Goal: Transaction & Acquisition: Purchase product/service

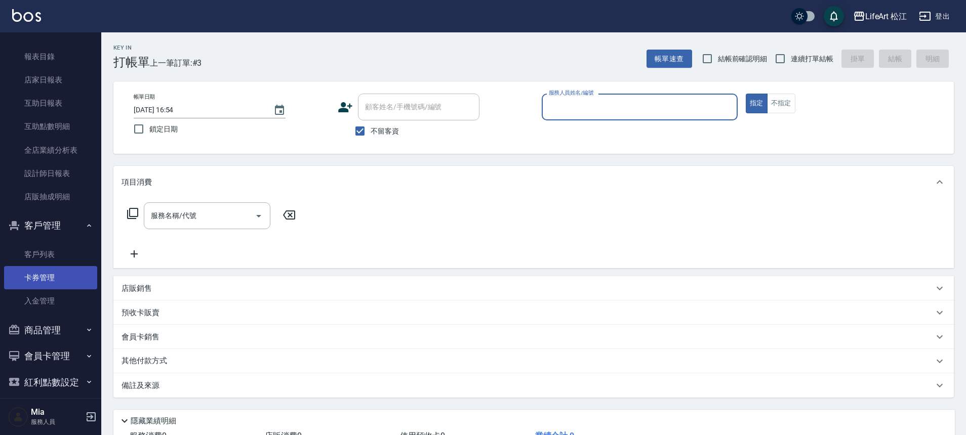
scroll to position [278, 0]
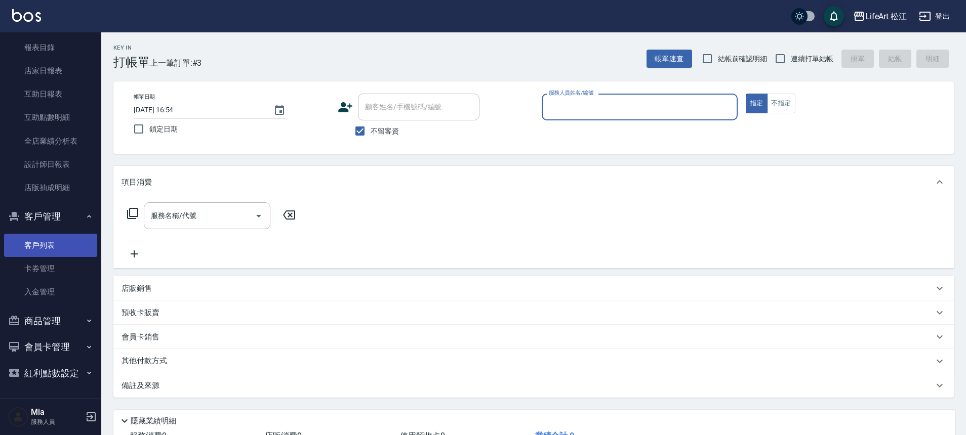
click at [60, 238] on link "客戶列表" at bounding box center [50, 245] width 93 height 23
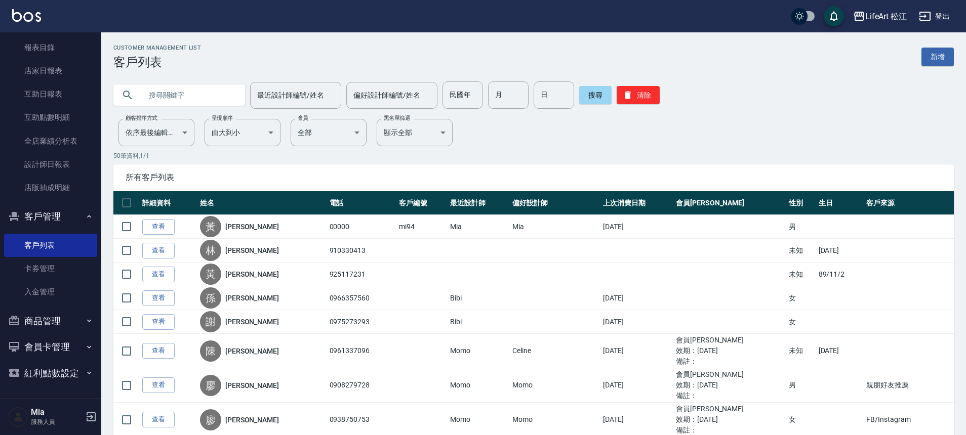
click at [184, 94] on input "text" at bounding box center [189, 95] width 95 height 27
type input "g"
type input "ㄋ"
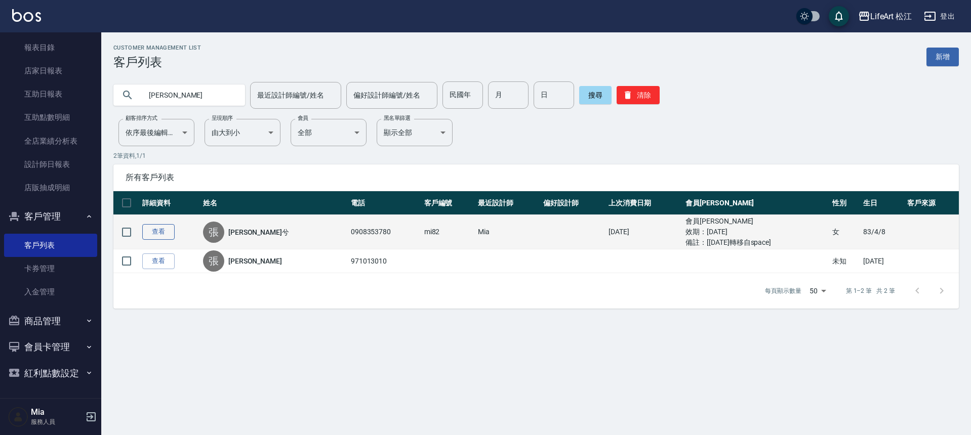
type input "[PERSON_NAME]"
click at [157, 234] on link "查看" at bounding box center [158, 232] width 32 height 16
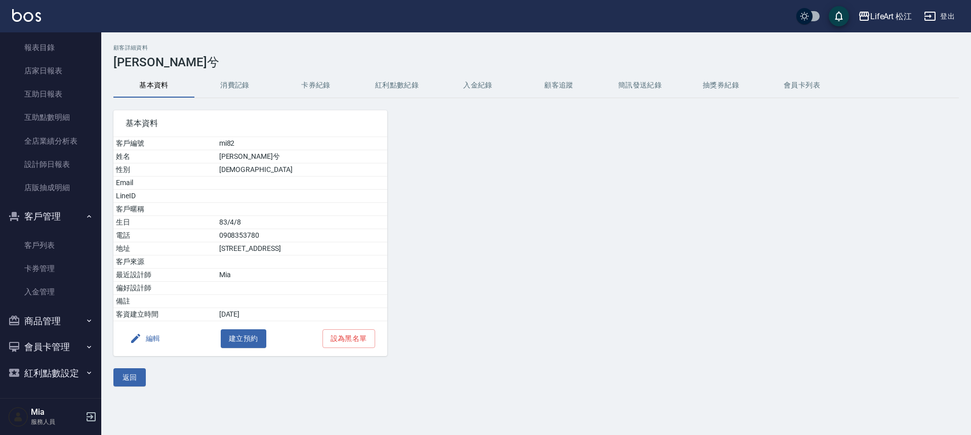
click at [802, 75] on button "會員卡列表" at bounding box center [801, 85] width 81 height 24
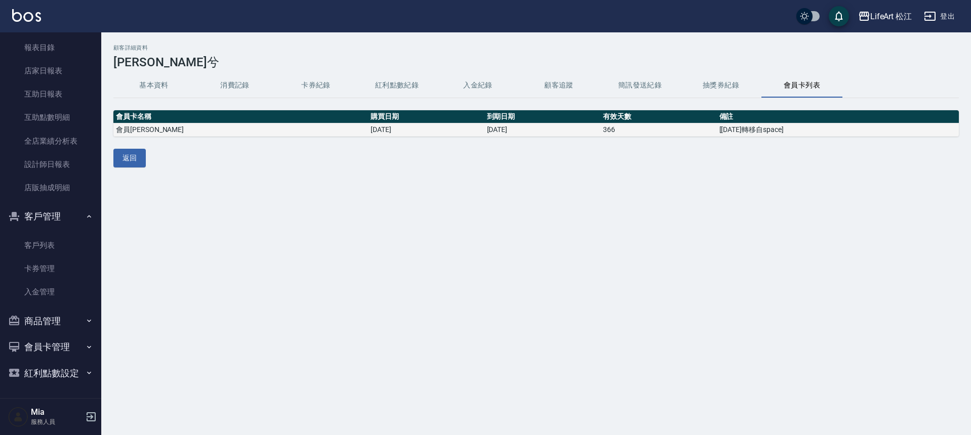
drag, startPoint x: 255, startPoint y: 134, endPoint x: 310, endPoint y: 133, distance: 55.2
click at [368, 133] on td "[DATE]" at bounding box center [426, 130] width 116 height 13
click at [442, 205] on div "顧客詳細資料 [PERSON_NAME]兮 基本資料 消費記錄 卡券紀錄 紅利點數紀錄 入金紀錄 顧客追蹤 簡訊發送紀錄 抽獎券紀錄 會員卡列表 會員卡名稱 …" at bounding box center [485, 217] width 971 height 435
click at [163, 88] on button "基本資料" at bounding box center [153, 85] width 81 height 24
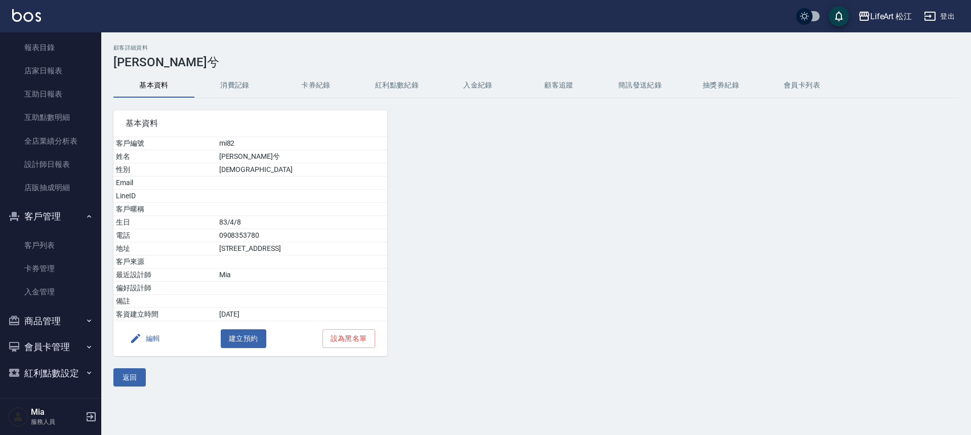
click at [242, 221] on td "83/4/8" at bounding box center [302, 222] width 171 height 13
drag, startPoint x: 215, startPoint y: 222, endPoint x: 277, endPoint y: 223, distance: 62.3
click at [277, 223] on tr "生日 [DEMOGRAPHIC_DATA]" at bounding box center [250, 222] width 274 height 13
click at [277, 223] on td "83/4/8" at bounding box center [302, 222] width 171 height 13
click at [136, 373] on button "返回" at bounding box center [129, 378] width 32 height 19
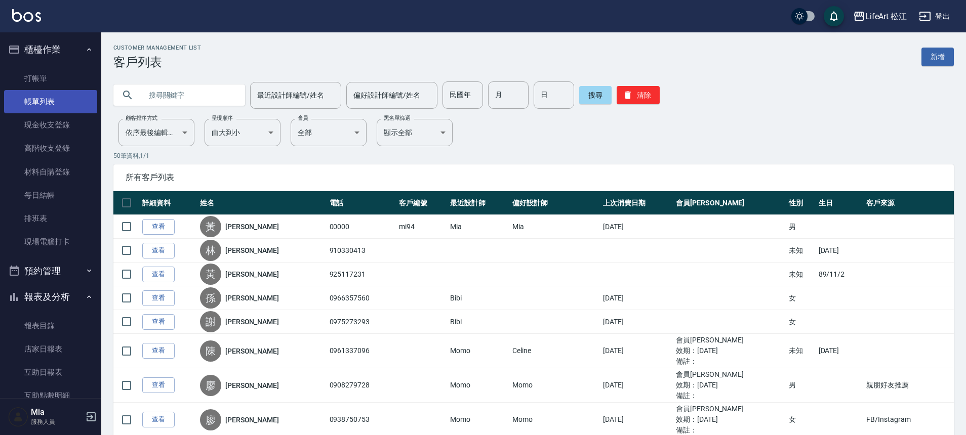
click at [60, 108] on link "帳單列表" at bounding box center [50, 101] width 93 height 23
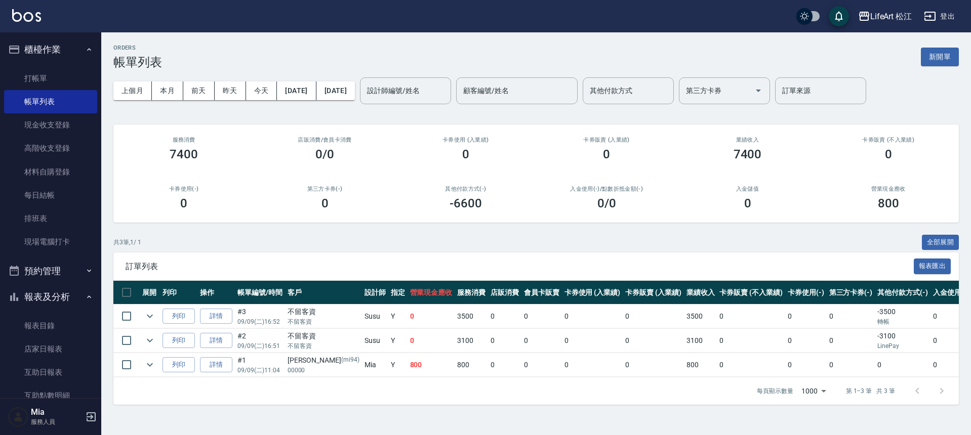
click at [935, 47] on div "ORDERS 帳單列表 新開單" at bounding box center [535, 57] width 845 height 25
click at [935, 55] on button "新開單" at bounding box center [940, 57] width 38 height 19
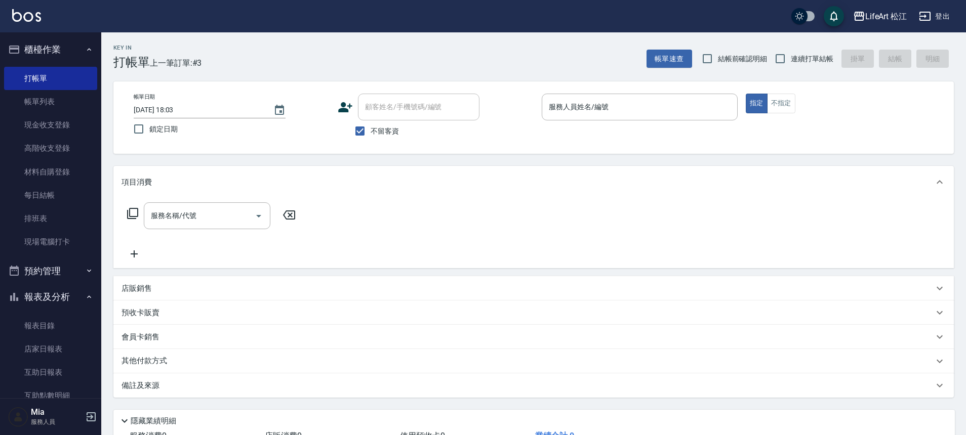
click at [373, 130] on span "不留客資" at bounding box center [385, 131] width 28 height 11
click at [371, 130] on input "不留客資" at bounding box center [359, 130] width 21 height 21
checkbox input "false"
click at [410, 100] on input "顧客姓名/手機號碼/編號" at bounding box center [418, 107] width 112 height 18
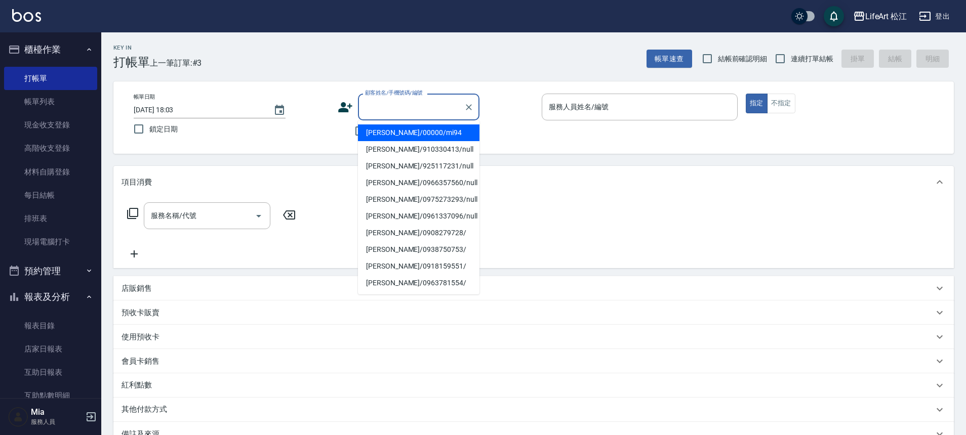
type input "ㄑ"
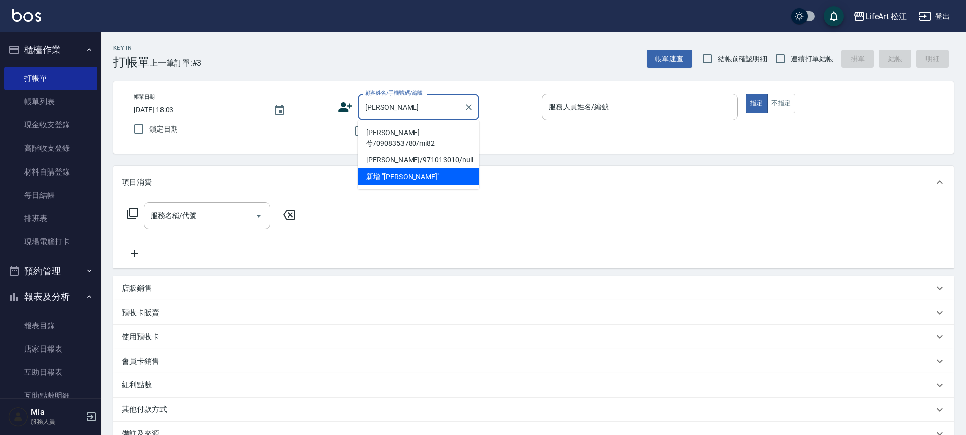
click at [382, 134] on li "[PERSON_NAME]兮/0908353780/mi82" at bounding box center [419, 138] width 122 height 27
type input "[PERSON_NAME]兮/0908353780/mi82"
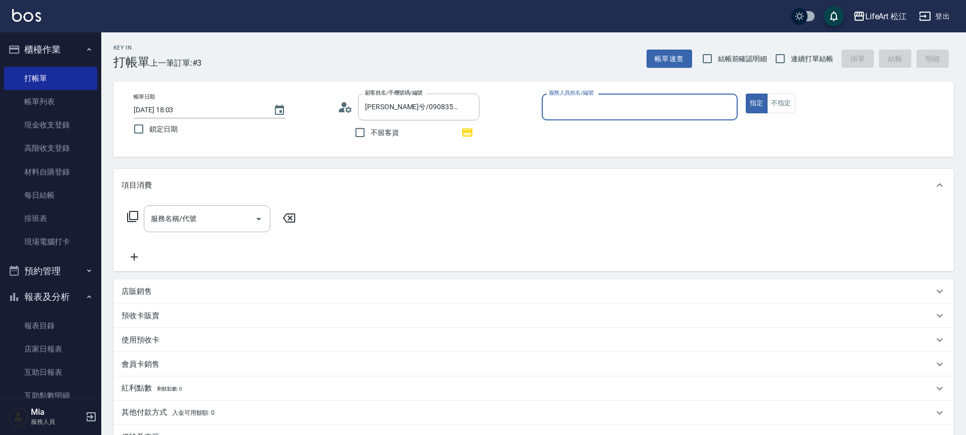
click at [586, 109] on input "服務人員姓名/編號" at bounding box center [639, 107] width 187 height 18
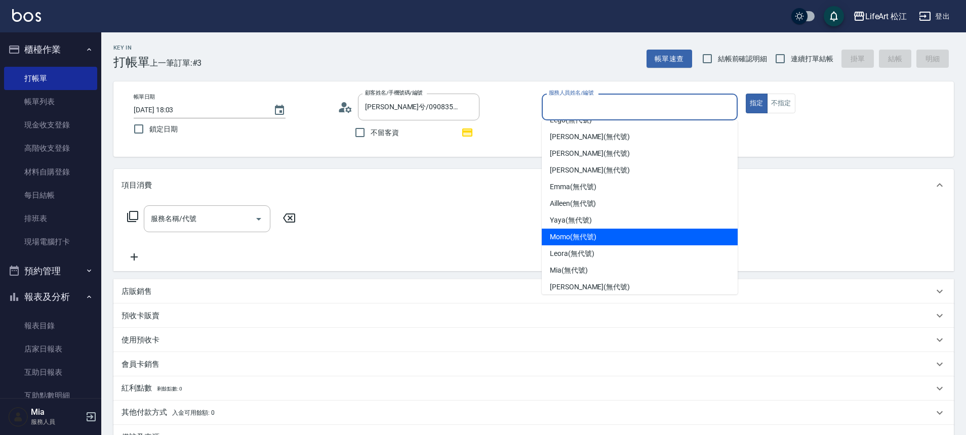
scroll to position [118, 0]
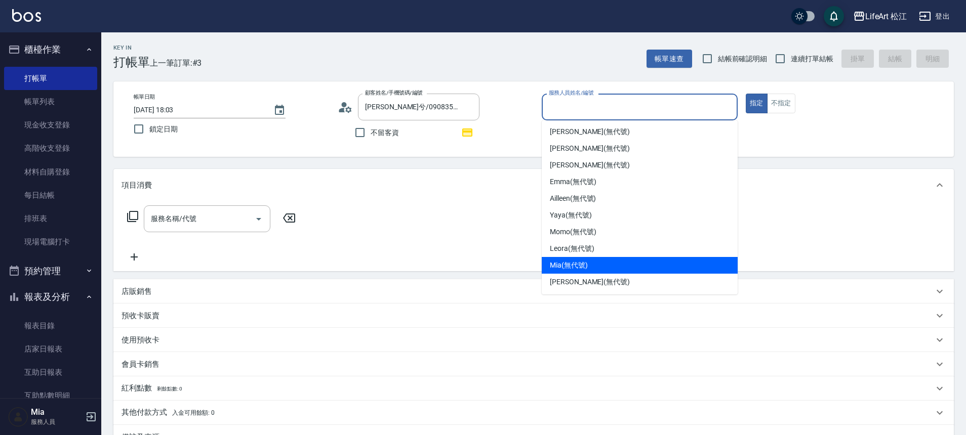
click at [584, 267] on span "Mia (無代號)" at bounding box center [569, 265] width 38 height 11
type input "Mia(無代號)"
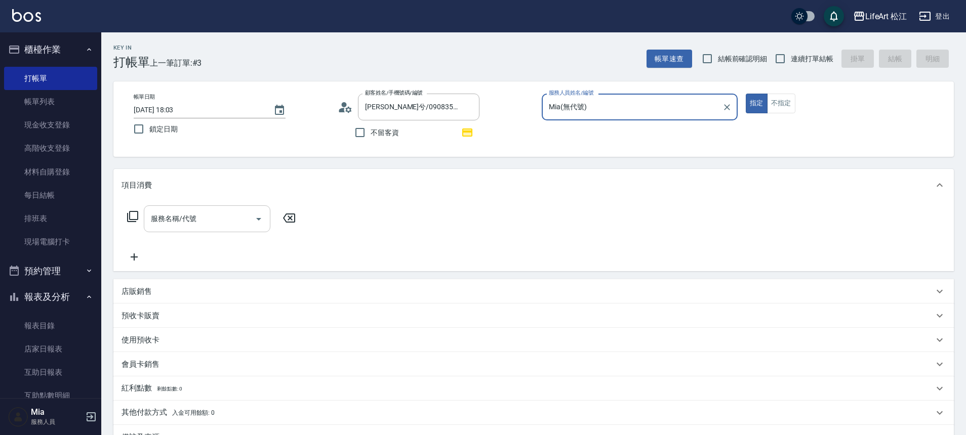
click at [188, 228] on div "服務名稱/代號" at bounding box center [207, 219] width 127 height 27
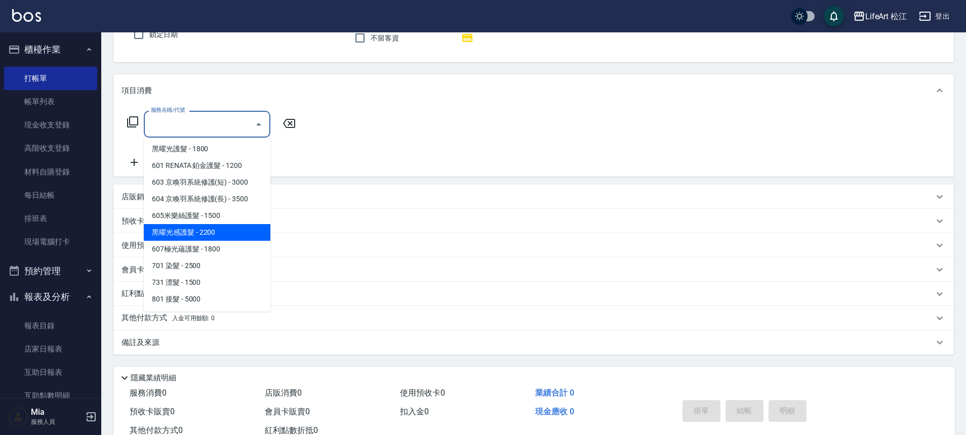
scroll to position [37, 0]
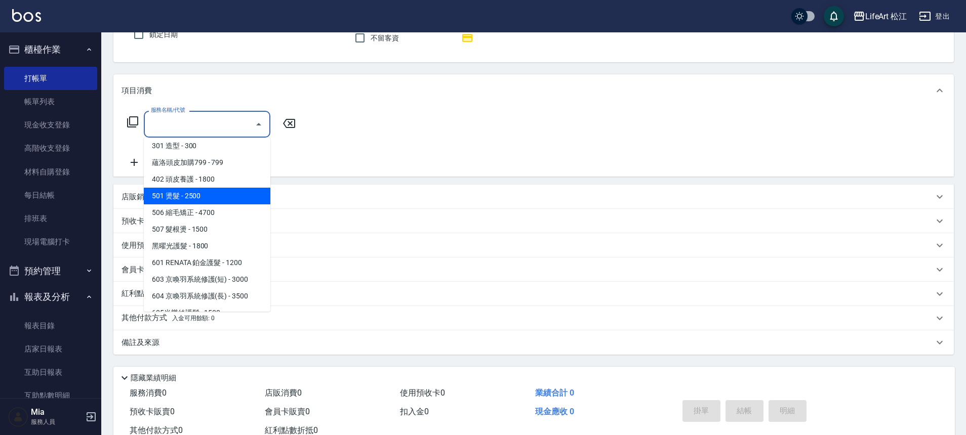
click at [200, 195] on span "501 燙髮 - 2500" at bounding box center [207, 196] width 127 height 17
type input "501 燙髮(501)"
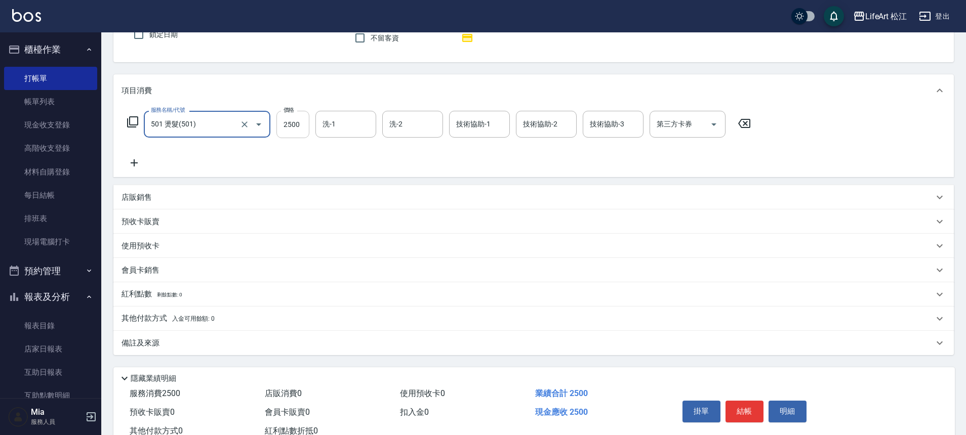
click at [296, 120] on input "2500" at bounding box center [292, 124] width 33 height 27
type input "4800"
click at [140, 301] on div "紅利點數 剩餘點數: 0" at bounding box center [533, 294] width 840 height 24
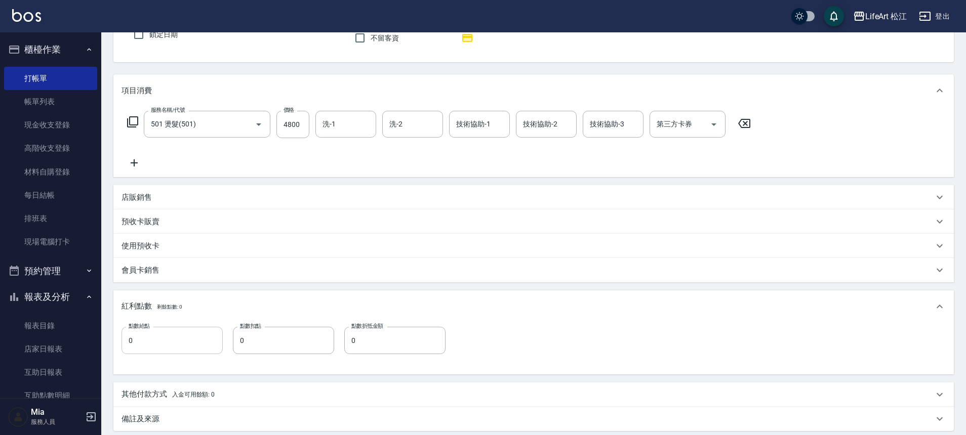
click at [175, 340] on input "0" at bounding box center [172, 340] width 101 height 27
type input "9"
click at [255, 330] on input "0" at bounding box center [283, 340] width 101 height 27
type input "0"
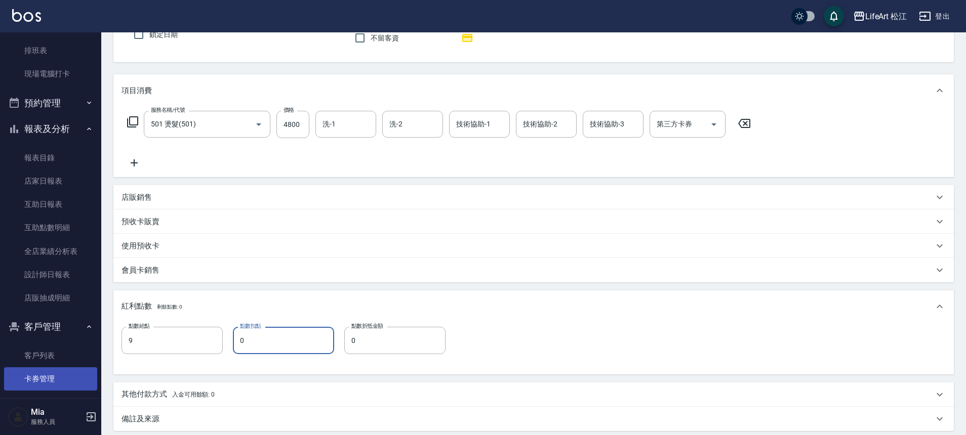
scroll to position [213, 0]
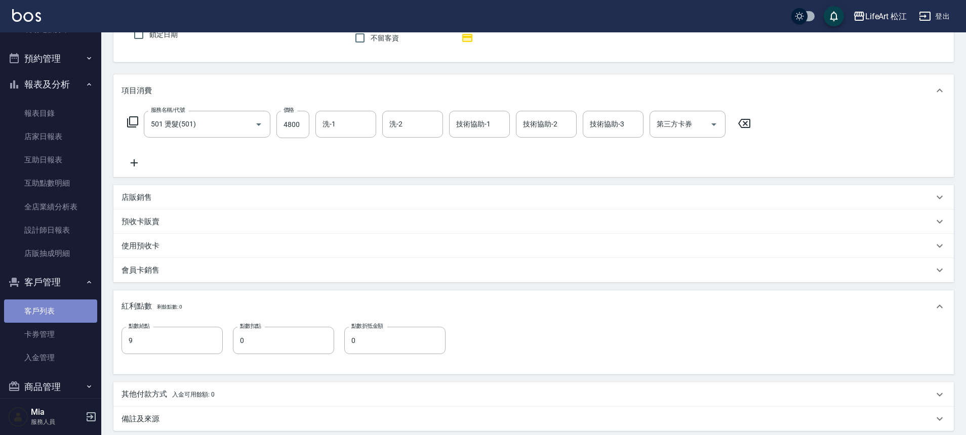
click at [64, 310] on link "客戶列表" at bounding box center [50, 311] width 93 height 23
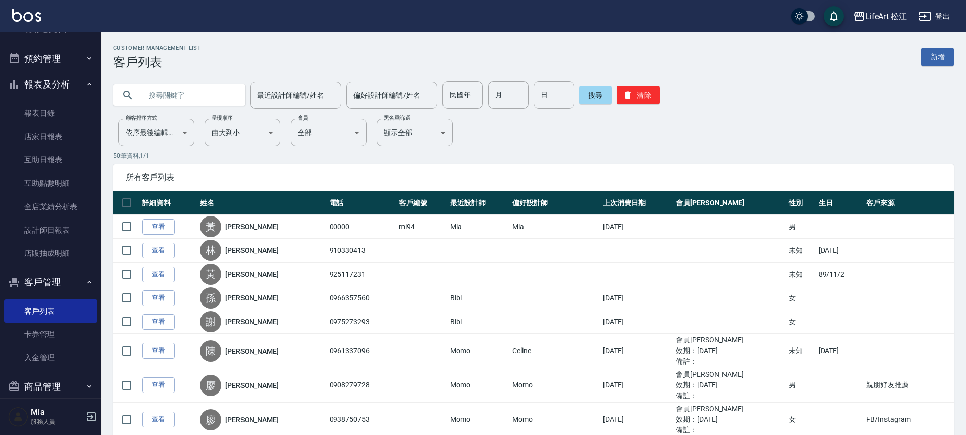
click at [161, 97] on input "text" at bounding box center [189, 95] width 95 height 27
type input "d"
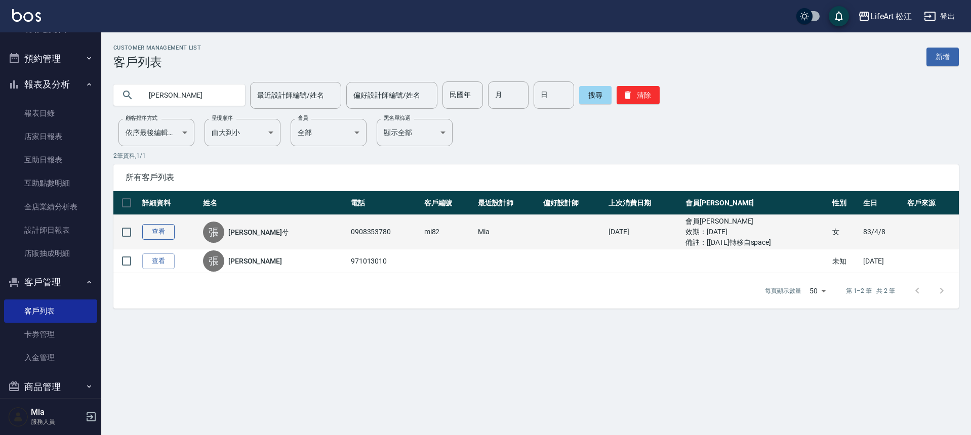
type input "[PERSON_NAME]"
click at [149, 235] on link "查看" at bounding box center [158, 232] width 32 height 16
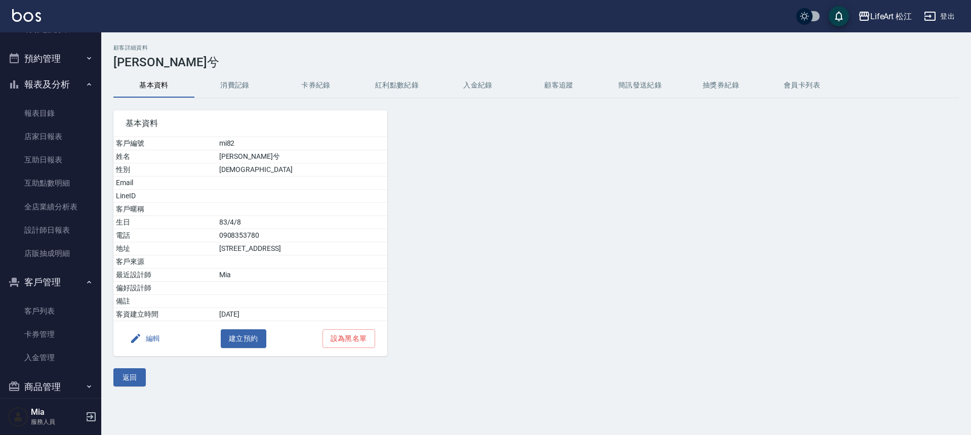
click at [375, 89] on button "紅利點數紀錄" at bounding box center [396, 85] width 81 height 24
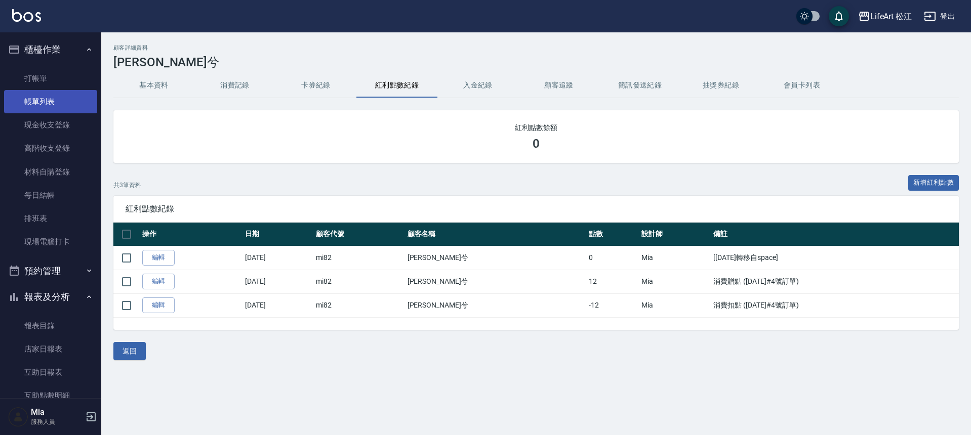
click at [56, 108] on link "帳單列表" at bounding box center [50, 101] width 93 height 23
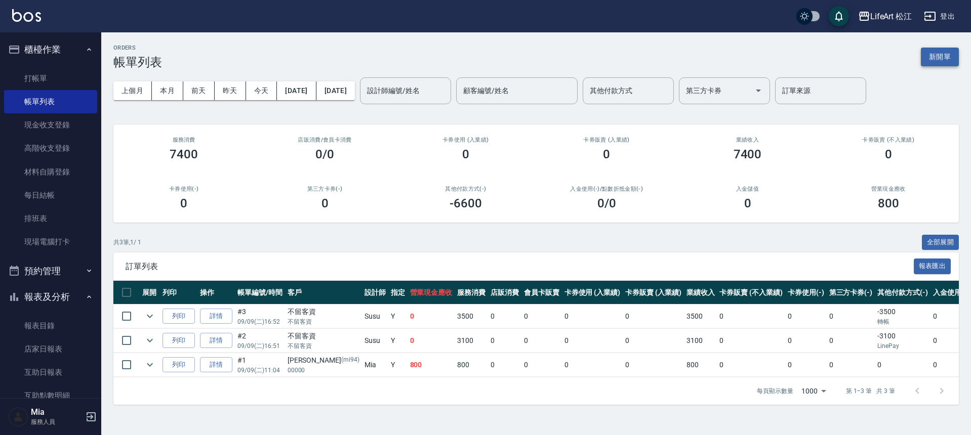
click at [949, 56] on button "新開單" at bounding box center [940, 57] width 38 height 19
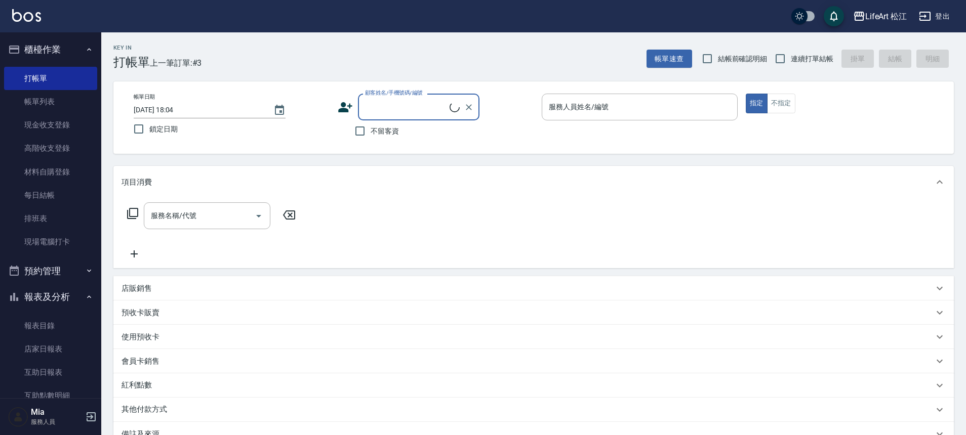
click at [426, 108] on input "顧客姓名/手機號碼/編號" at bounding box center [405, 107] width 87 height 18
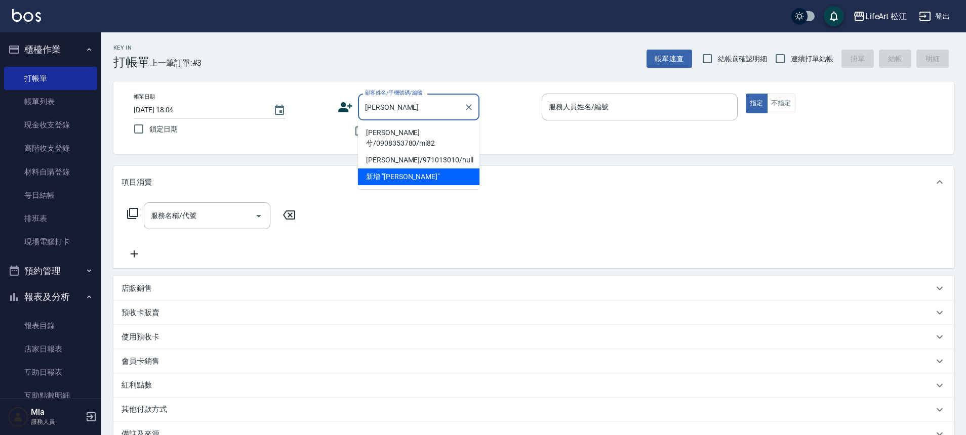
click at [412, 128] on li "[PERSON_NAME]兮/0908353780/mi82" at bounding box center [419, 138] width 122 height 27
type input "[PERSON_NAME]兮/0908353780/mi82"
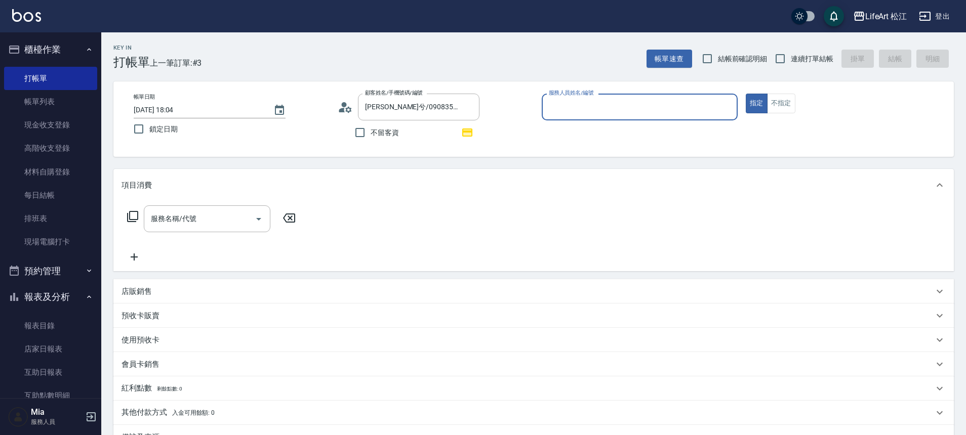
click at [632, 105] on input "服務人員姓名/編號" at bounding box center [639, 107] width 187 height 18
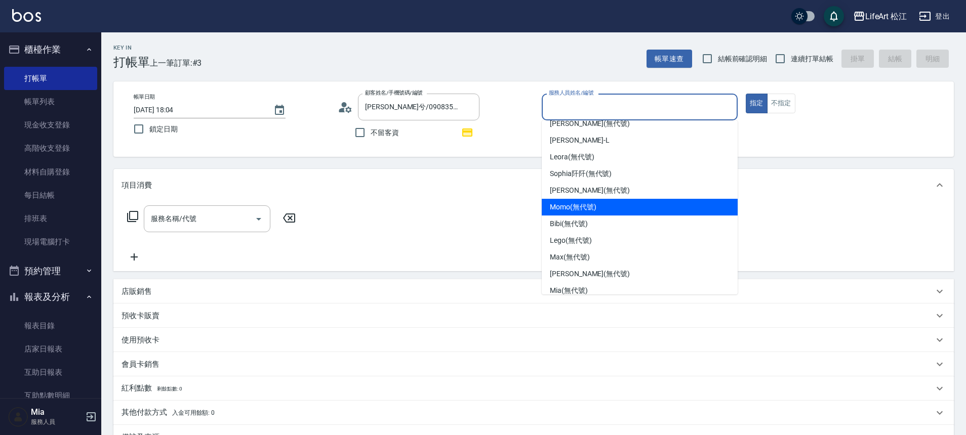
scroll to position [78, 0]
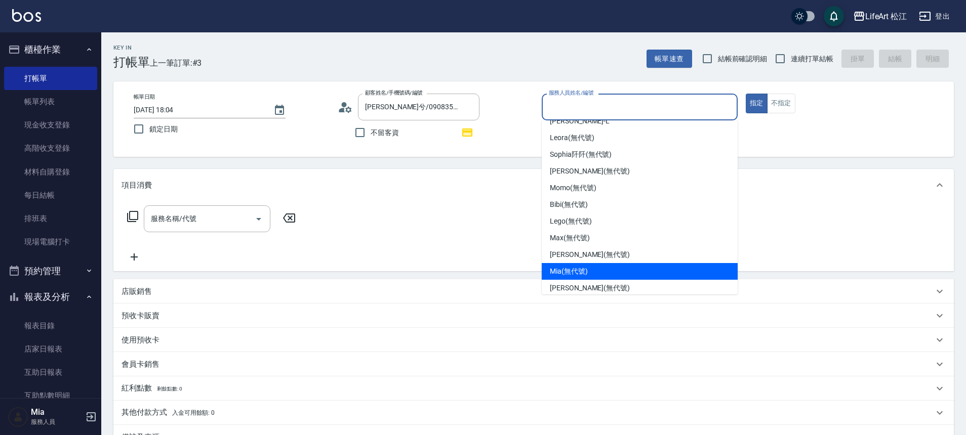
click at [571, 271] on span "Mia (無代號)" at bounding box center [569, 271] width 38 height 11
type input "Mia(無代號)"
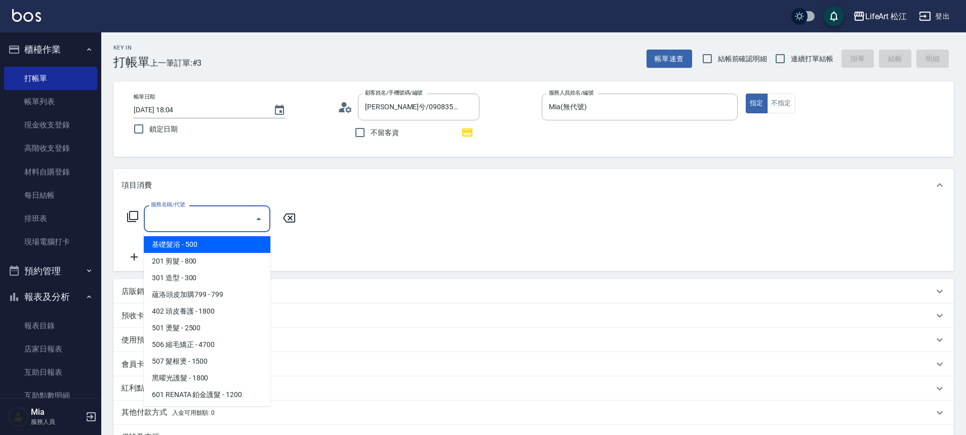
click at [203, 218] on input "服務名稱/代號" at bounding box center [199, 219] width 102 height 18
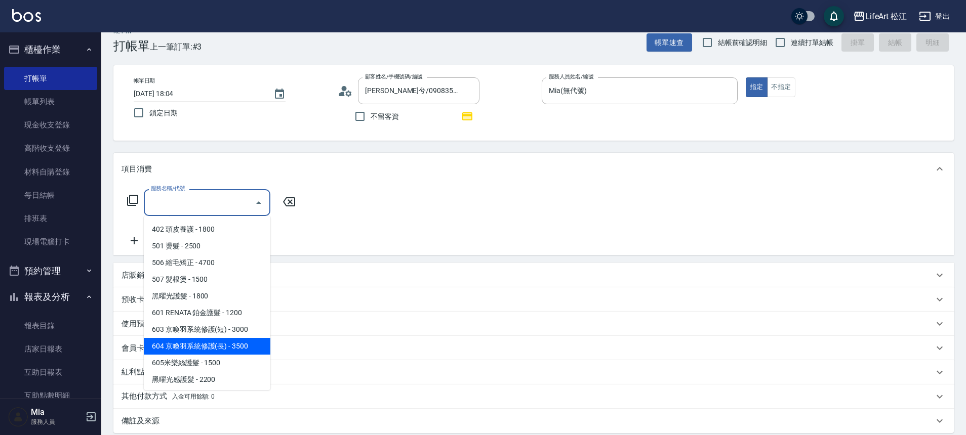
scroll to position [24, 0]
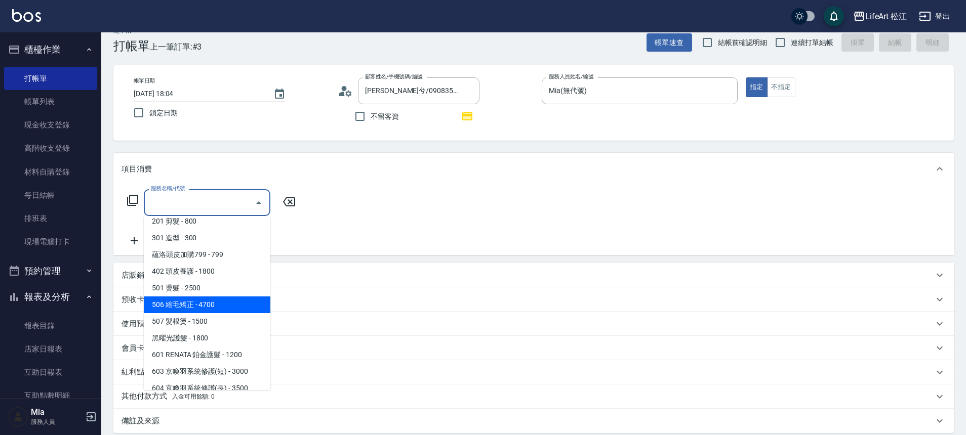
click at [194, 309] on span "506 縮毛矯正 - 4700" at bounding box center [207, 305] width 127 height 17
type input "506 縮毛矯正 (506)"
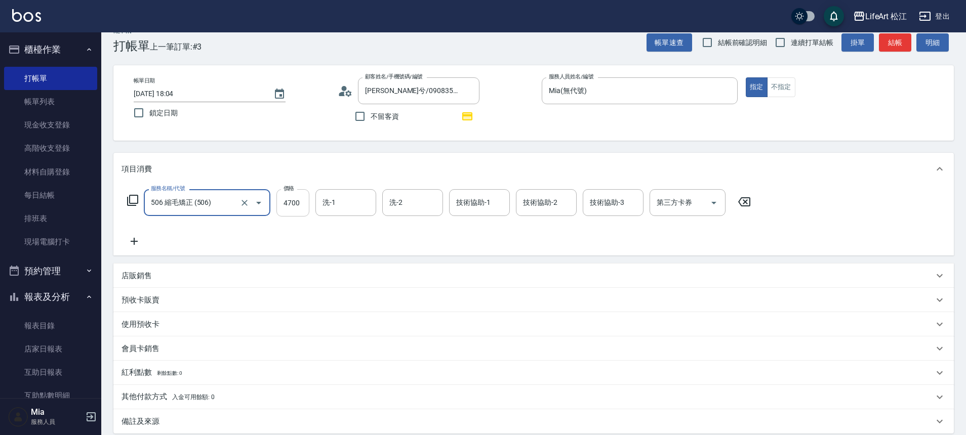
click at [300, 210] on input "4700" at bounding box center [292, 202] width 33 height 27
click at [293, 206] on input "4700" at bounding box center [292, 202] width 33 height 27
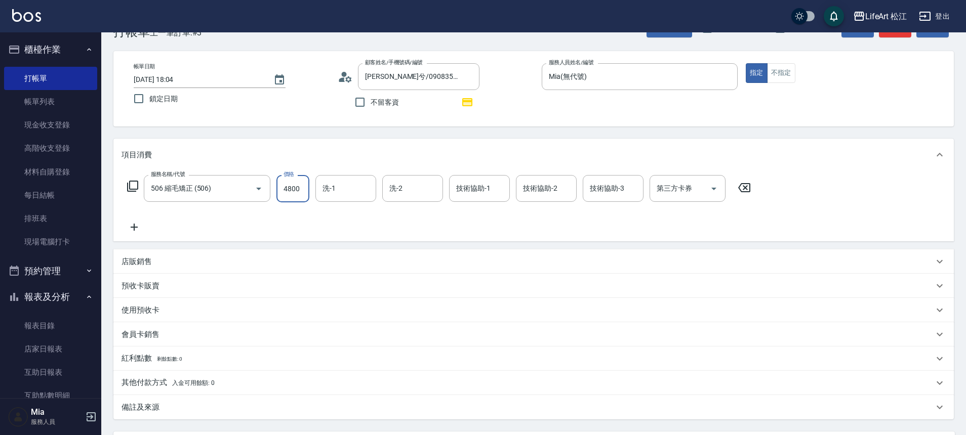
scroll to position [31, 0]
type input "4800"
click at [147, 359] on p "紅利點數 剩餘點數: 0" at bounding box center [152, 358] width 60 height 11
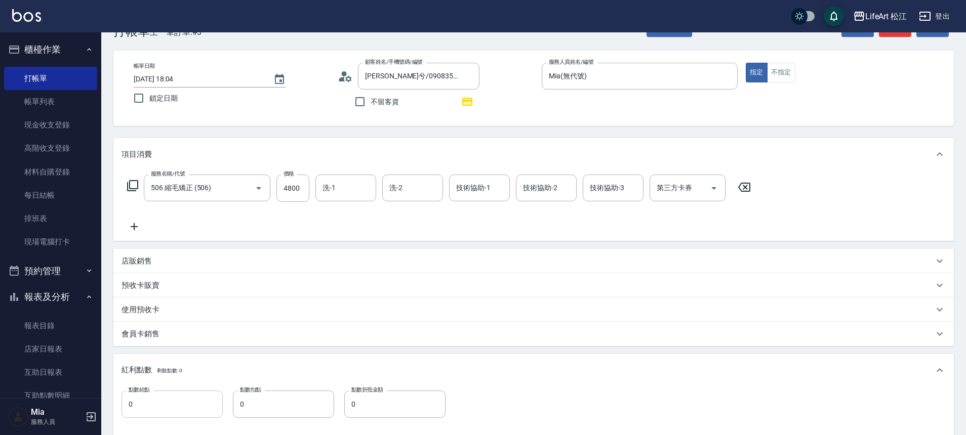
click at [159, 397] on input "0" at bounding box center [172, 404] width 101 height 27
click at [163, 411] on input "120" at bounding box center [172, 404] width 101 height 27
type input "12"
click at [274, 412] on input "0" at bounding box center [283, 404] width 101 height 27
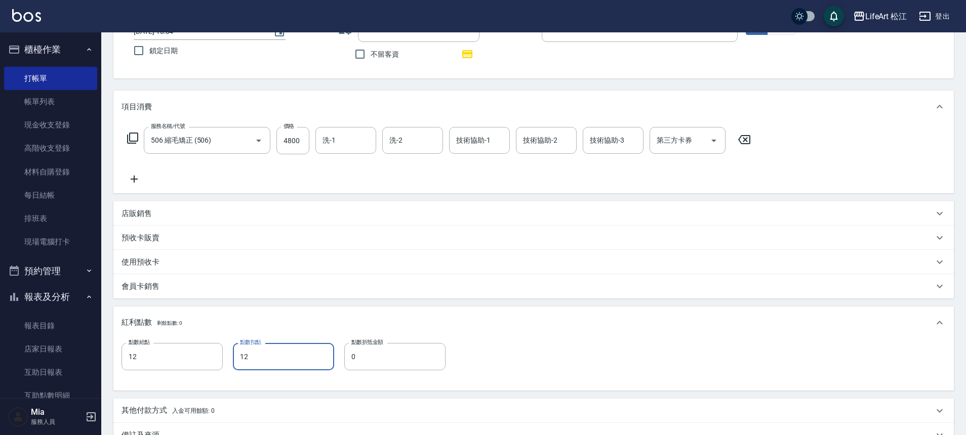
scroll to position [205, 0]
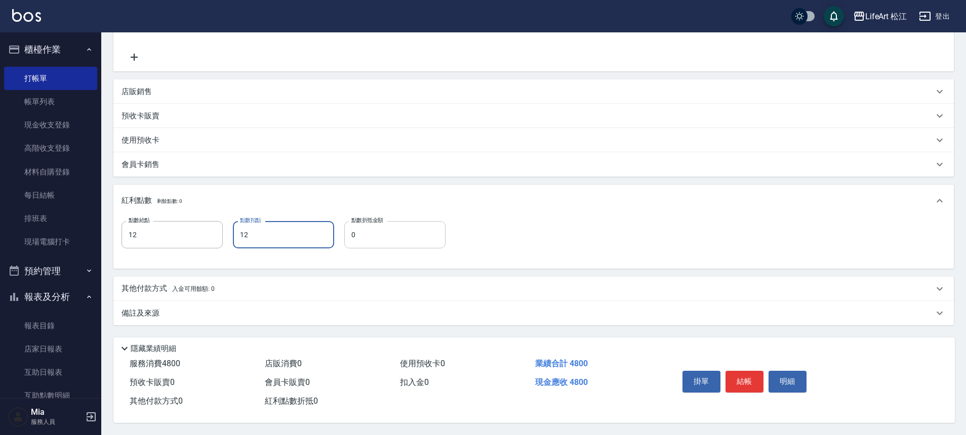
type input "12"
click at [396, 233] on input "0" at bounding box center [394, 234] width 101 height 27
type input "120"
click at [144, 308] on p "備註及來源" at bounding box center [141, 313] width 38 height 11
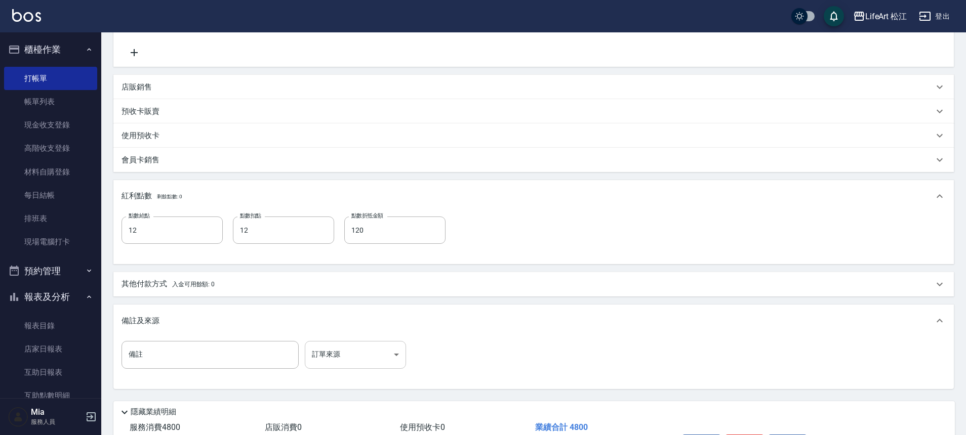
click at [366, 359] on body "LifeArt 松江 登出 櫃檯作業 打帳單 帳單列表 現金收支登錄 高階收支登錄 材料自購登錄 每日結帳 排班表 現場電腦打卡 預約管理 預約管理 單日預約…" at bounding box center [483, 147] width 966 height 704
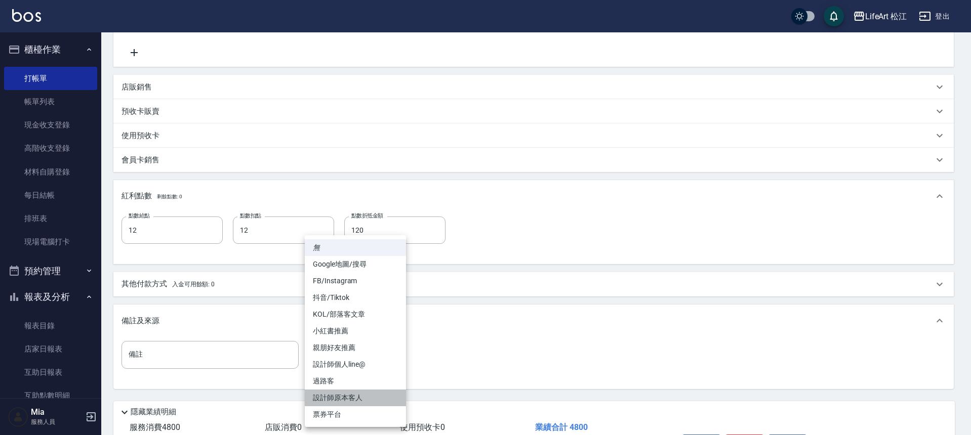
click at [355, 393] on li "設計師原本客人" at bounding box center [355, 398] width 101 height 17
type input "設計師原本客人"
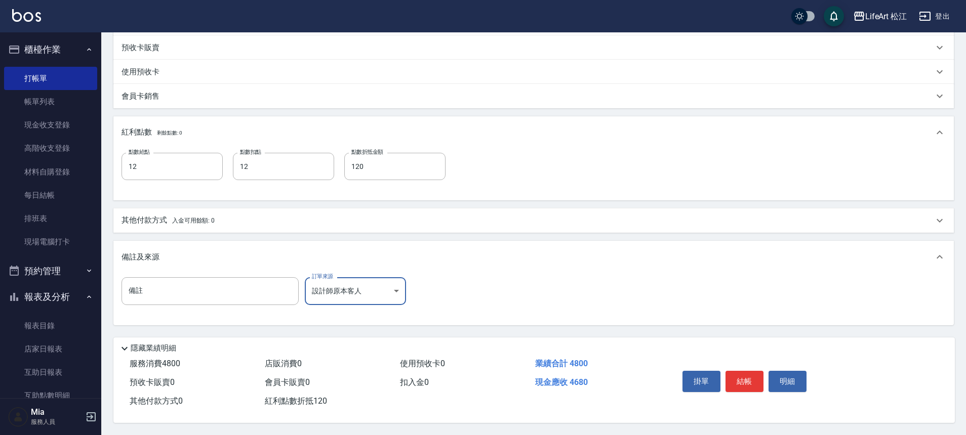
scroll to position [273, 0]
click at [752, 382] on button "結帳" at bounding box center [744, 381] width 38 height 21
